Goal: Complete application form

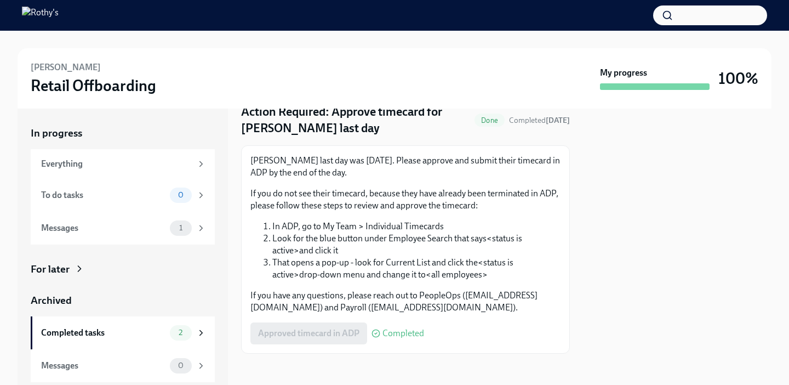
scroll to position [48, 0]
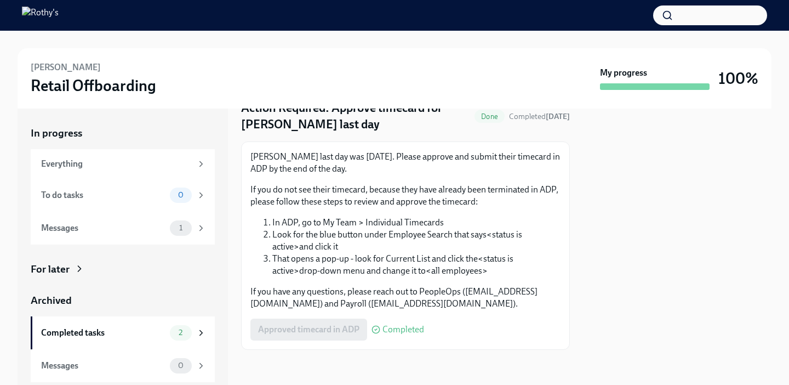
click at [336, 333] on div "Approved timecard in ADP Completed" at bounding box center [337, 329] width 174 height 22
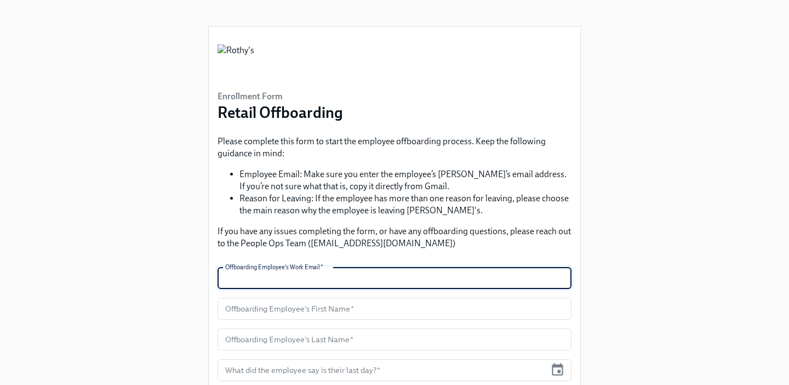
click at [248, 283] on input "text" at bounding box center [395, 278] width 354 height 22
type input "[EMAIL_ADDRESS][DOMAIN_NAME]"
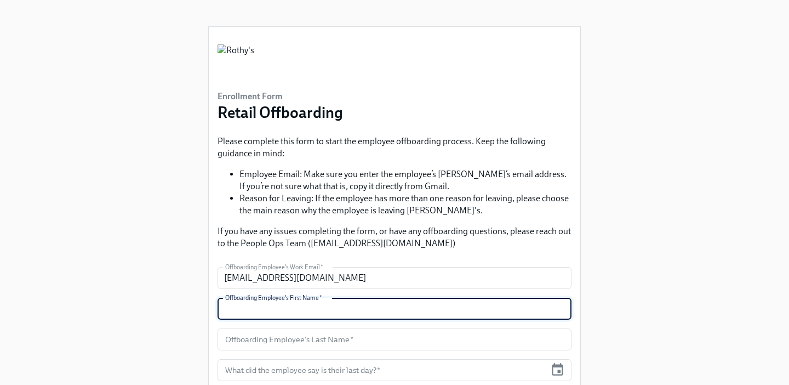
click at [245, 312] on input "text" at bounding box center [395, 309] width 354 height 22
type input "m"
type input "Marlie"
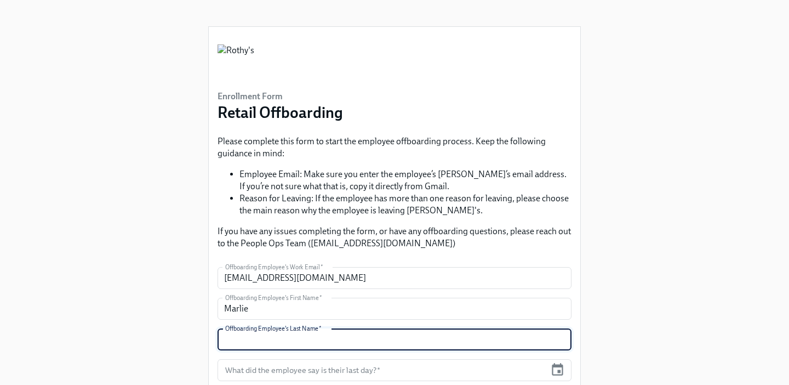
click at [236, 334] on input "text" at bounding box center [395, 339] width 354 height 22
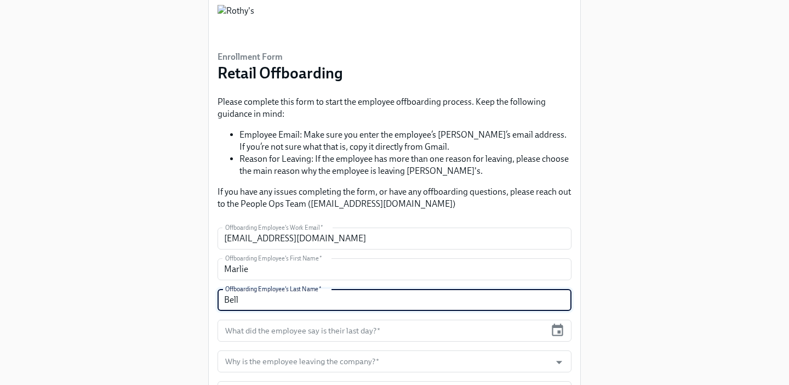
scroll to position [40, 0]
type input "Bell"
click at [555, 334] on icon "button" at bounding box center [558, 329] width 12 height 13
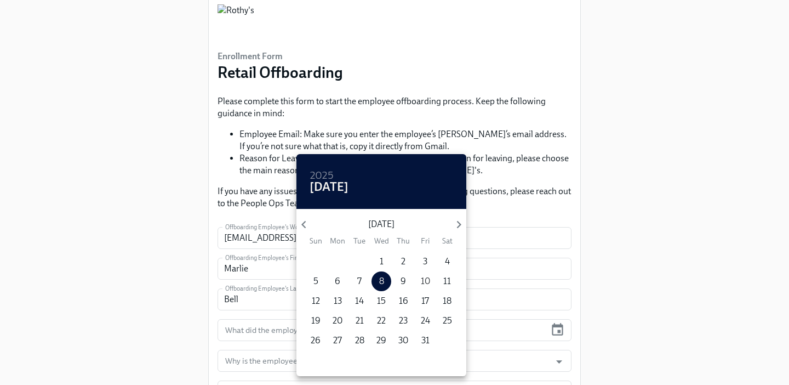
click at [431, 279] on span "10" at bounding box center [425, 281] width 20 height 12
type input "[DATE]"
click at [591, 291] on div at bounding box center [394, 192] width 789 height 385
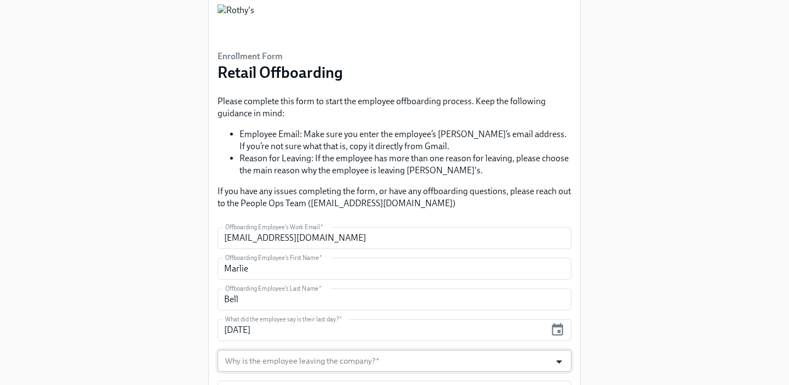
click at [562, 363] on icon "Open" at bounding box center [559, 361] width 15 height 15
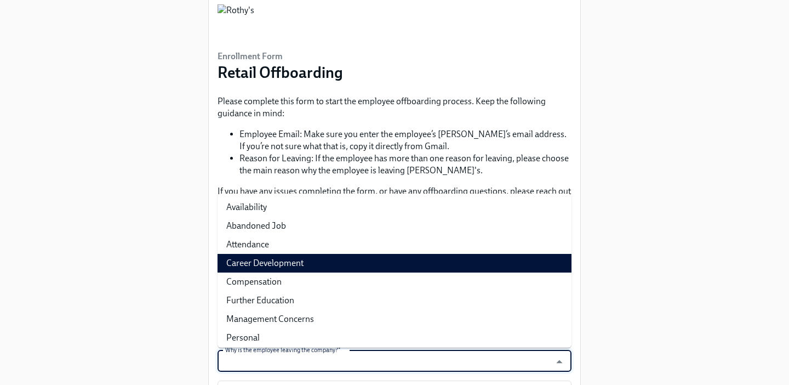
click at [308, 261] on li "Career Development" at bounding box center [395, 263] width 354 height 19
type input "Career Development"
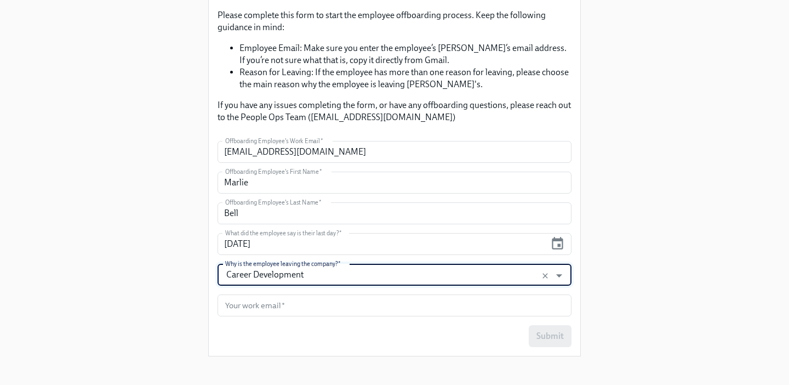
scroll to position [133, 0]
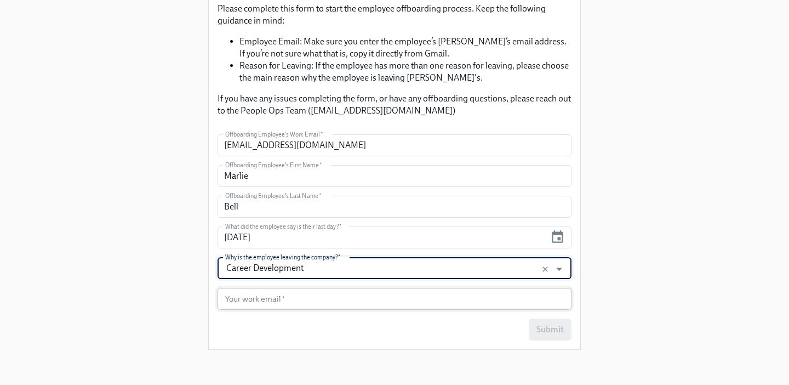
click at [361, 300] on input "text" at bounding box center [395, 299] width 354 height 22
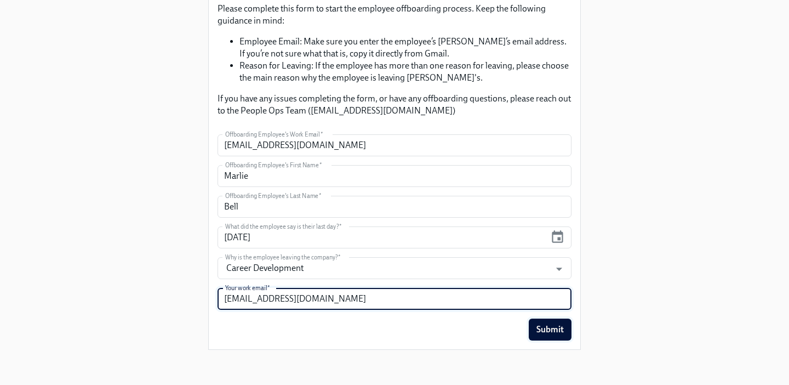
type input "[EMAIL_ADDRESS][DOMAIN_NAME]"
click at [544, 330] on span "Submit" at bounding box center [549, 329] width 27 height 11
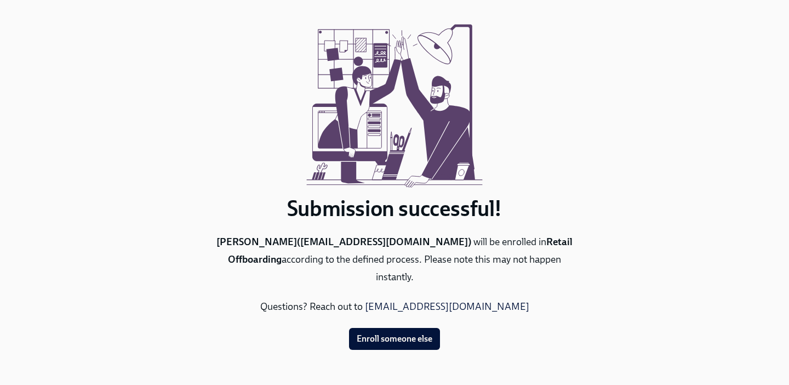
scroll to position [0, 0]
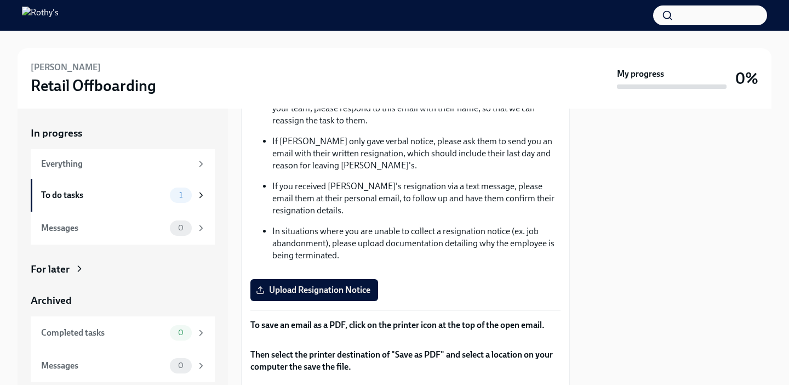
scroll to position [131, 0]
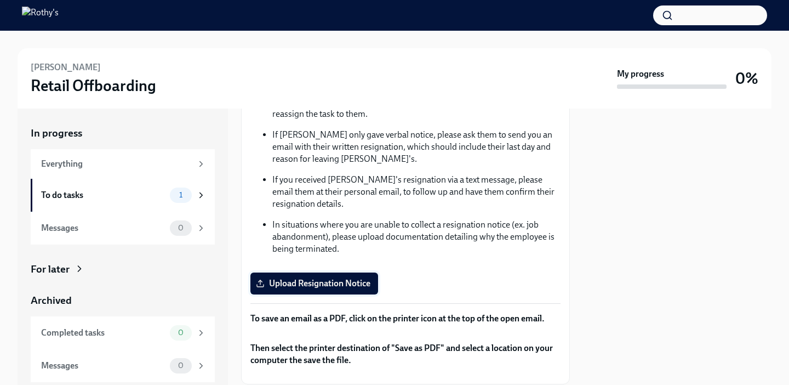
click at [342, 285] on span "Upload Resignation Notice" at bounding box center [314, 283] width 112 height 11
click at [0, 0] on input "Upload Resignation Notice" at bounding box center [0, 0] width 0 height 0
